Goal: Task Accomplishment & Management: Complete application form

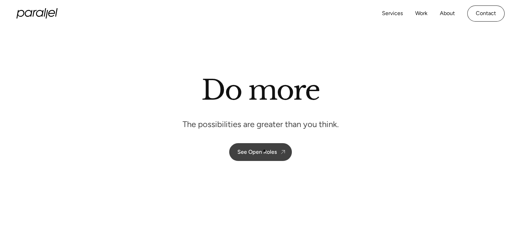
click at [264, 151] on div "See Open Roles" at bounding box center [256, 152] width 39 height 7
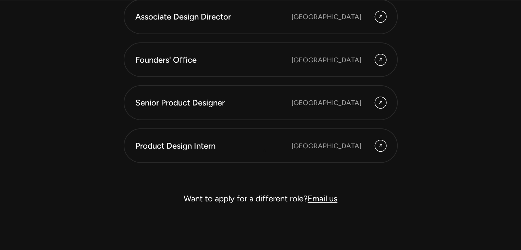
scroll to position [1960, 0]
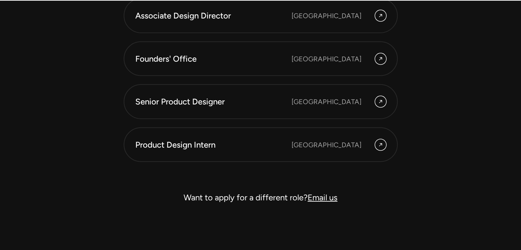
click at [320, 195] on link "Email us" at bounding box center [322, 197] width 30 height 10
click at [326, 197] on link "Email us" at bounding box center [322, 197] width 30 height 10
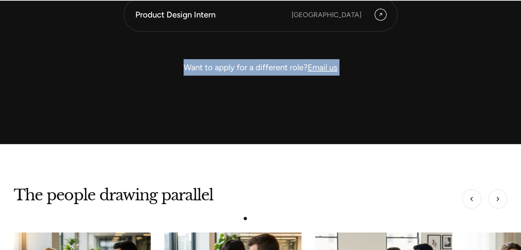
scroll to position [2091, 0]
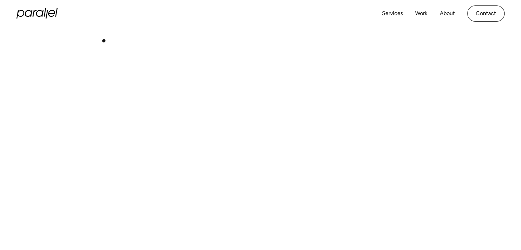
scroll to position [0, 0]
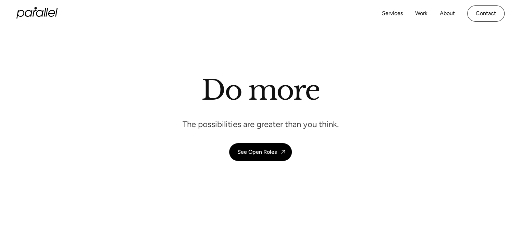
click at [36, 8] on icon "home" at bounding box center [36, 13] width 41 height 10
click at [28, 11] on icon "home" at bounding box center [29, 13] width 8 height 7
click at [39, 9] on icon "home" at bounding box center [36, 13] width 41 height 10
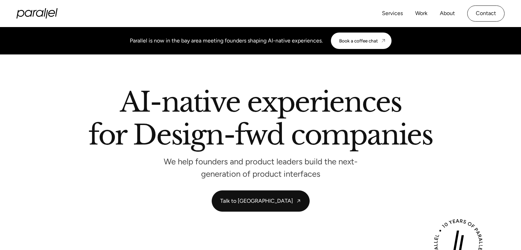
click at [170, 95] on h2 "AI-native experiences for Design-fwd companies" at bounding box center [260, 120] width 344 height 63
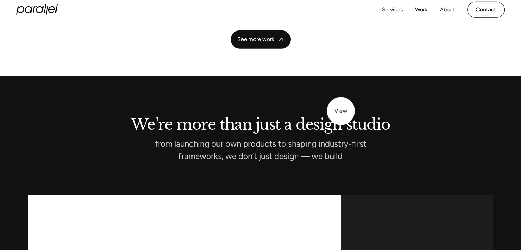
scroll to position [1906, 0]
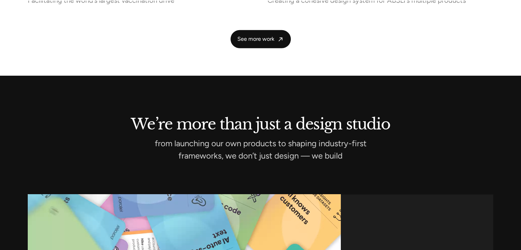
click at [126, 140] on div "from launching our own products to shaping industry-first frameworks, we don’t …" at bounding box center [261, 149] width 466 height 18
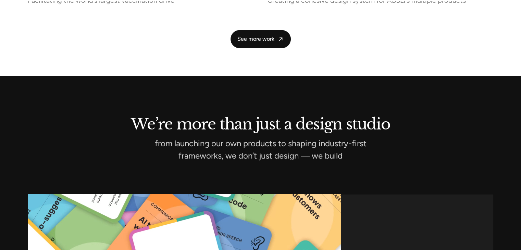
click at [205, 146] on p "from launching our own products to shaping industry-first frameworks, we don’t …" at bounding box center [260, 149] width 257 height 18
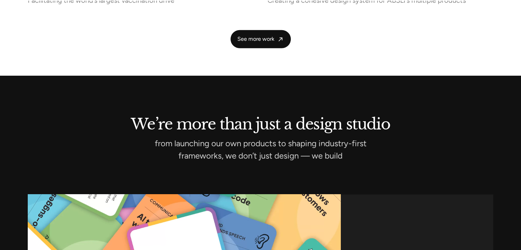
drag, startPoint x: 205, startPoint y: 146, endPoint x: 321, endPoint y: 145, distance: 115.7
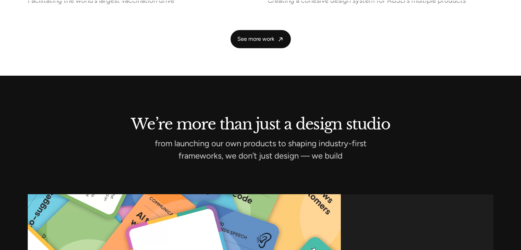
click at [321, 145] on p "from launching our own products to shaping industry-first frameworks, we don’t …" at bounding box center [260, 149] width 257 height 18
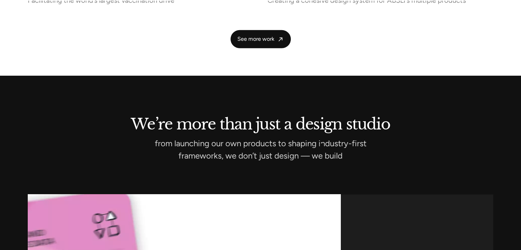
click at [321, 145] on p "from launching our own products to shaping industry-first frameworks, we don’t …" at bounding box center [260, 149] width 257 height 18
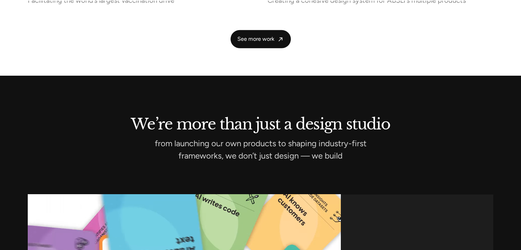
drag, startPoint x: 321, startPoint y: 145, endPoint x: 212, endPoint y: 150, distance: 109.0
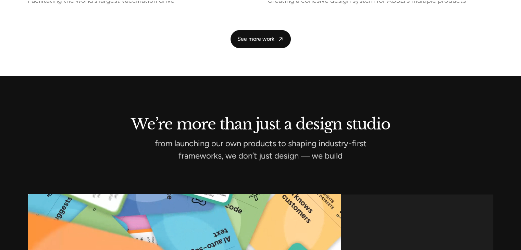
click at [212, 150] on p "from launching our own products to shaping industry-first frameworks, we don’t …" at bounding box center [260, 149] width 257 height 18
